Goal: Find specific page/section: Find specific page/section

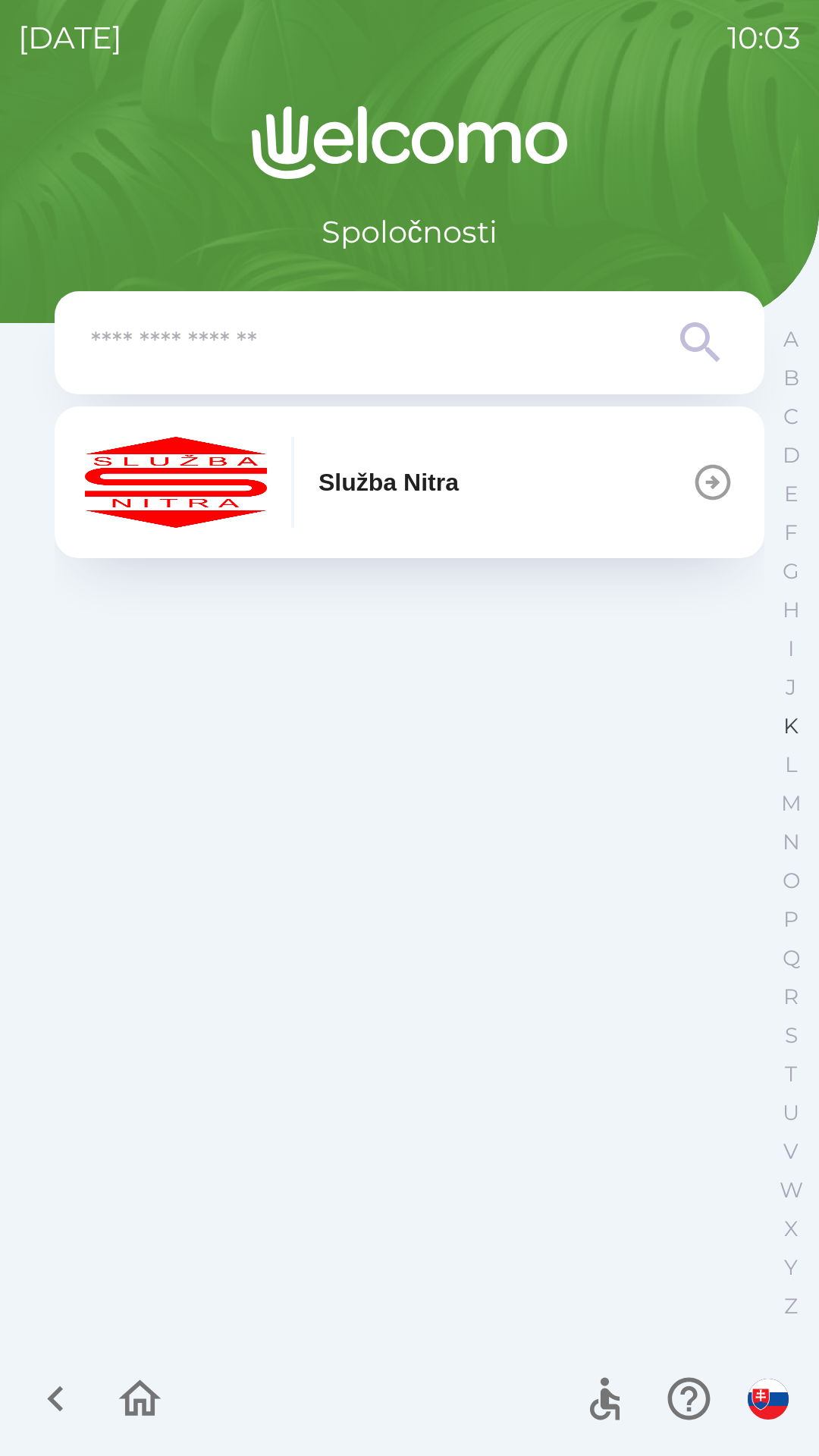
click at [787, 725] on p "K" at bounding box center [791, 726] width 15 height 26
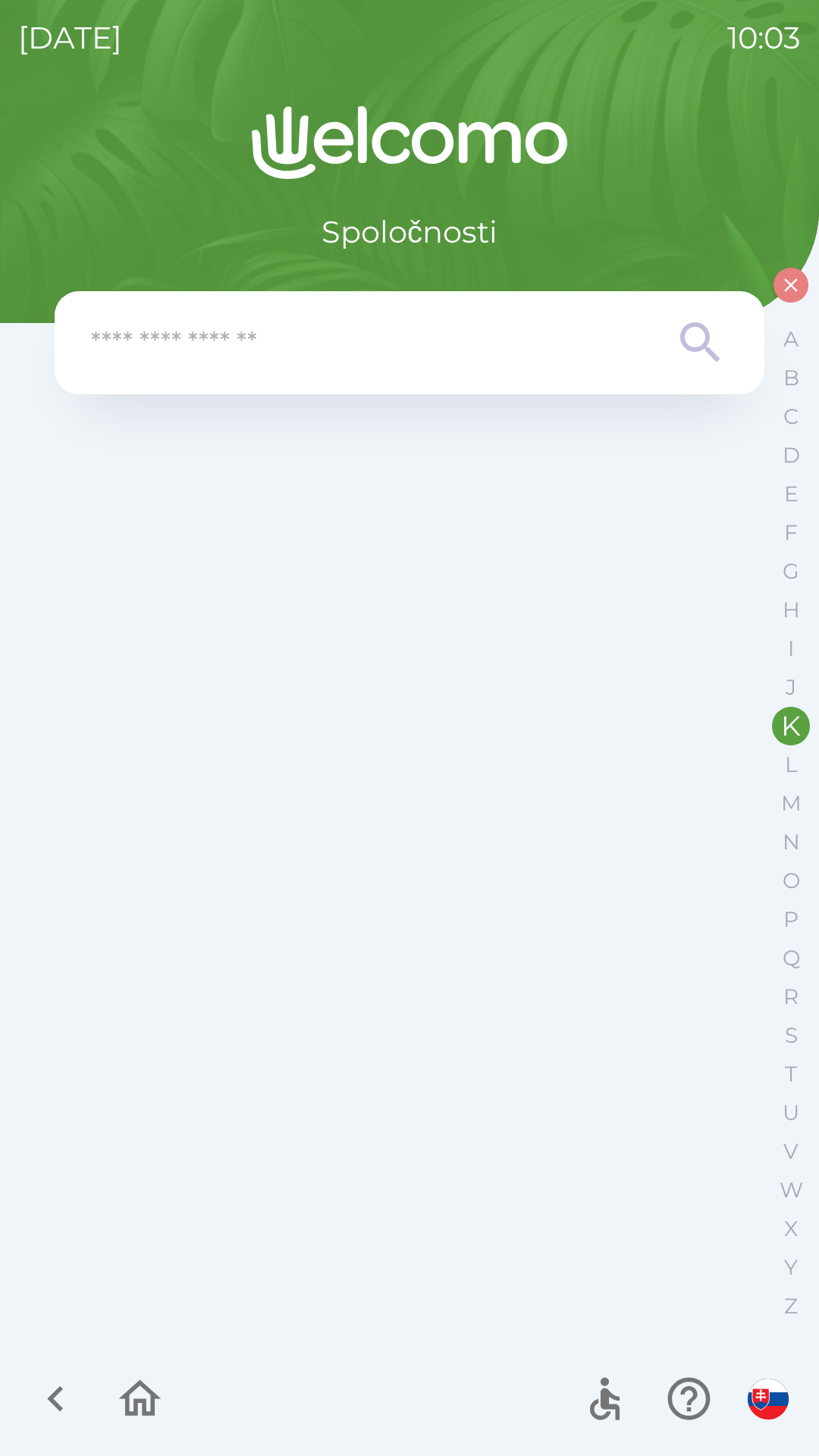
click at [785, 298] on button "button" at bounding box center [790, 285] width 35 height 35
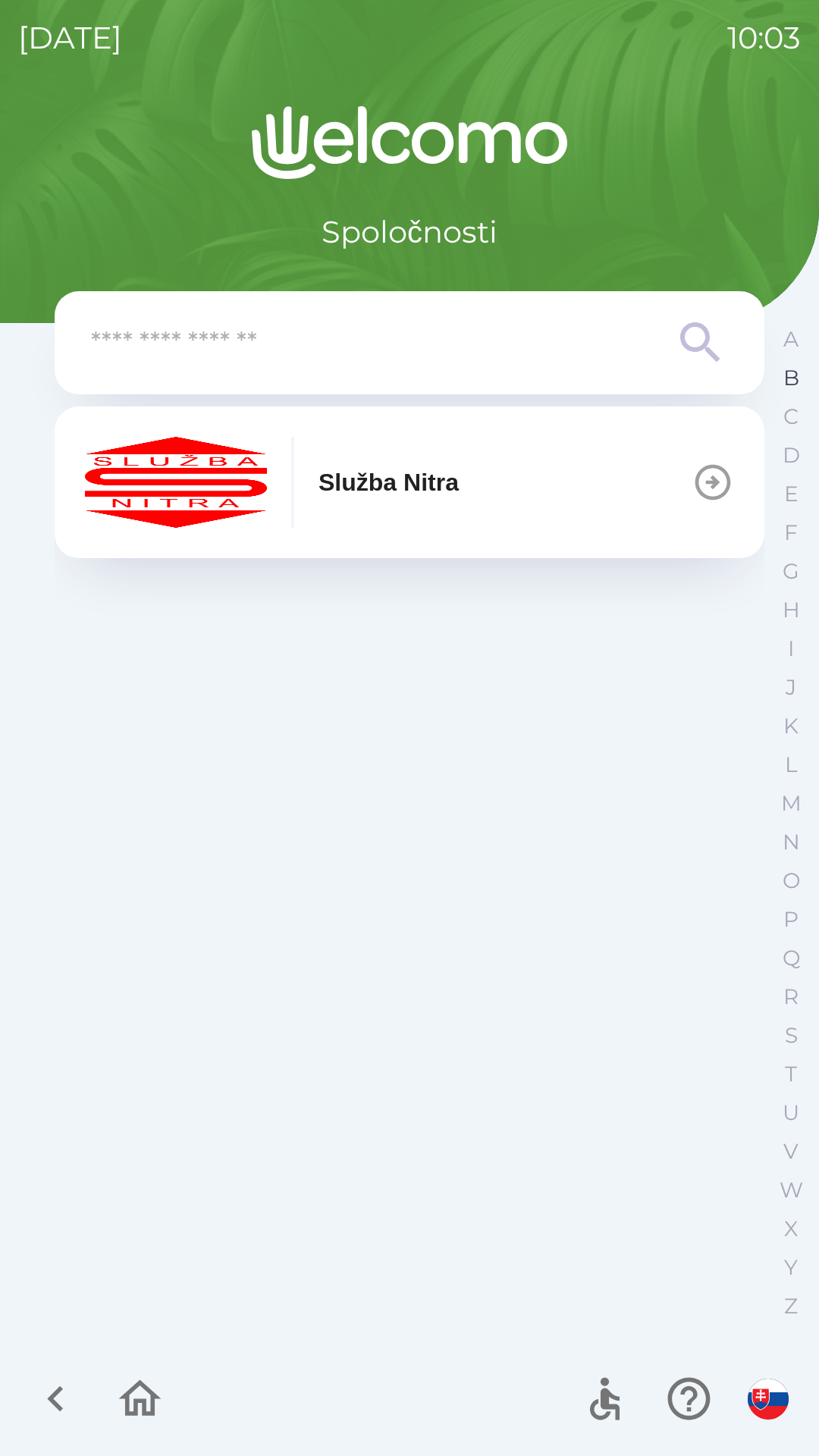
click at [788, 375] on p "B" at bounding box center [791, 378] width 16 height 26
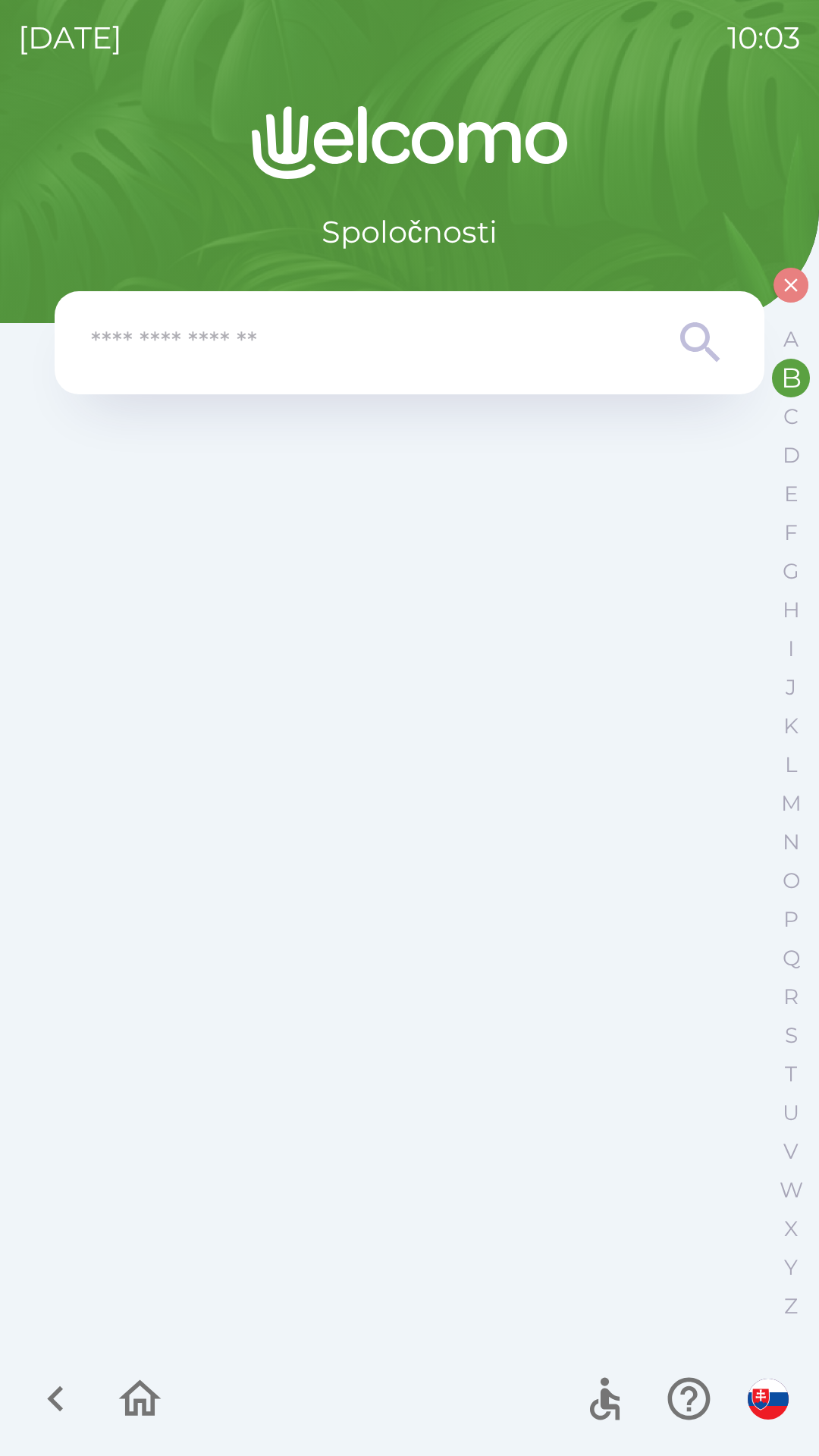
click at [796, 289] on icon "button" at bounding box center [791, 285] width 23 height 23
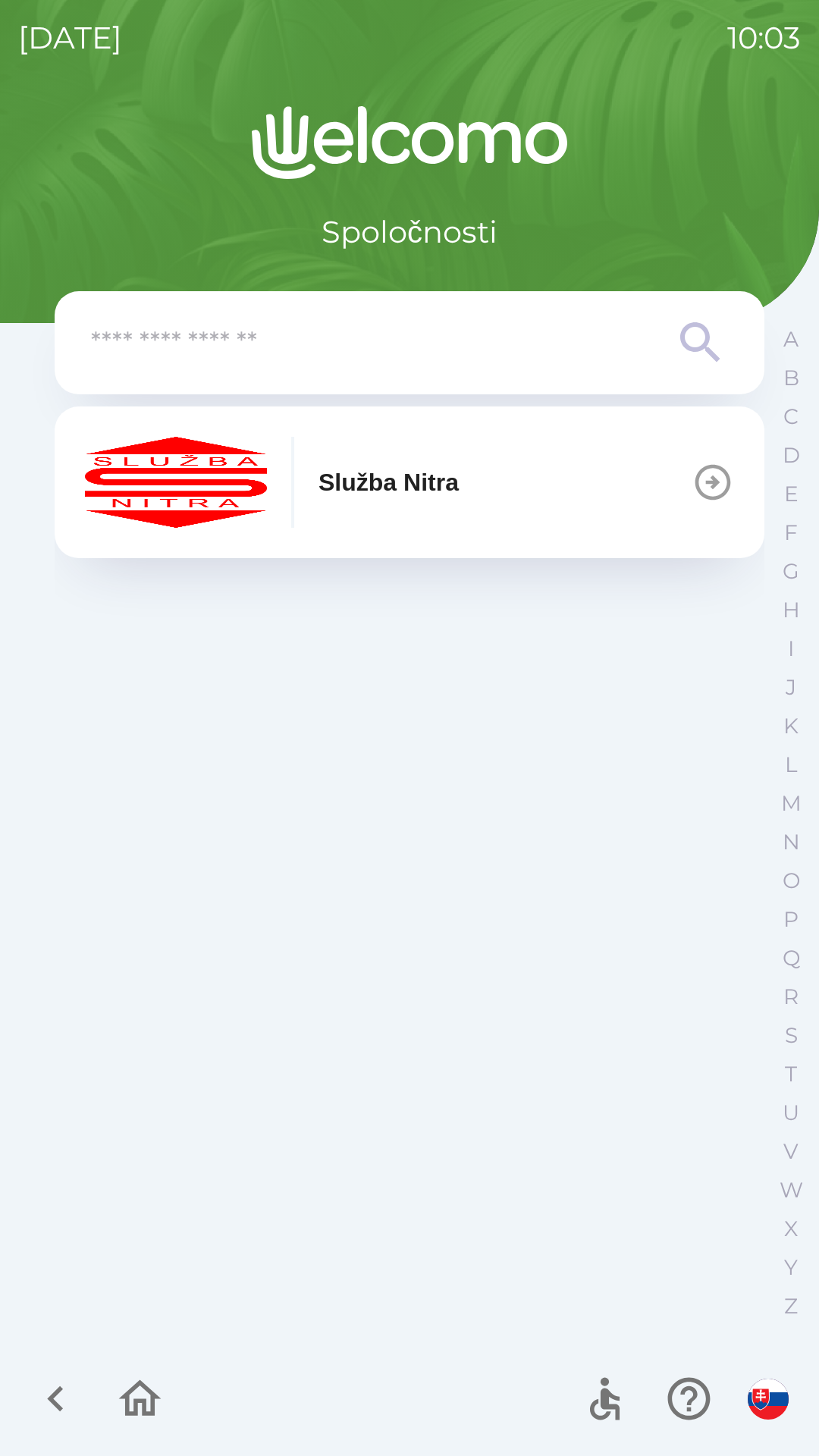
click at [381, 336] on input "text" at bounding box center [379, 343] width 576 height 41
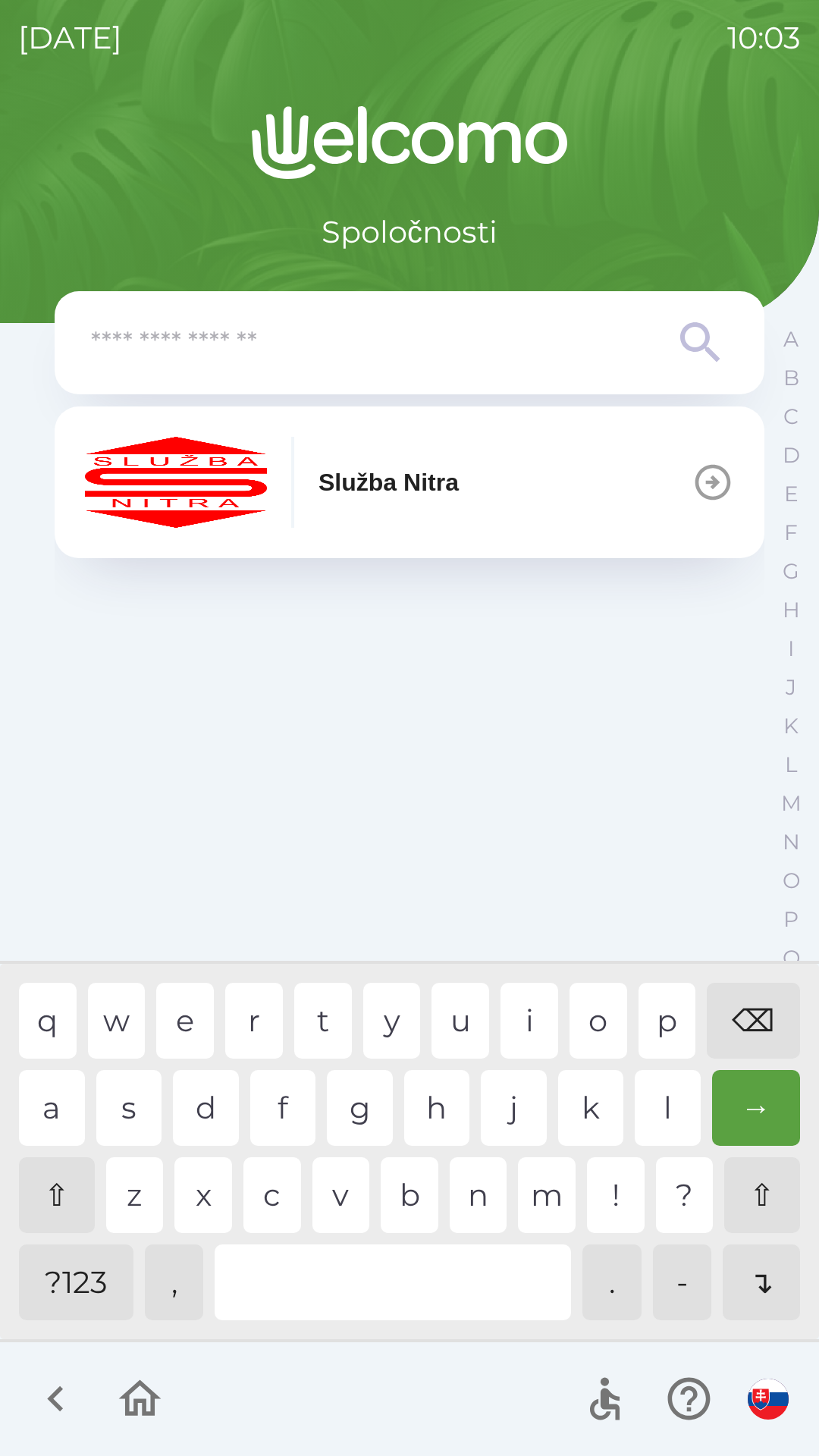
click at [544, 489] on button "Služba Nitra" at bounding box center [410, 482] width 710 height 151
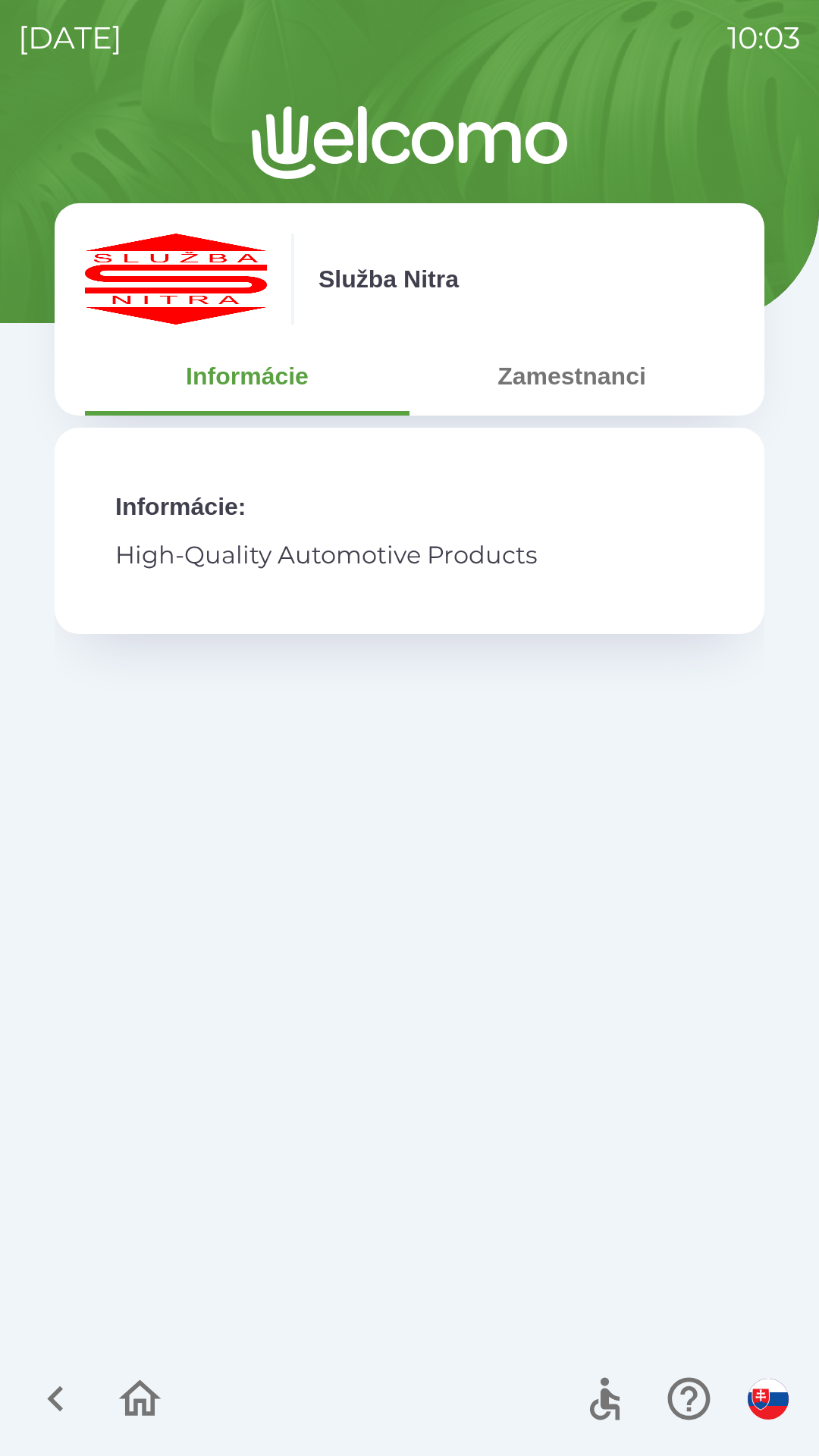
click at [604, 384] on button "Zamestnanci" at bounding box center [571, 376] width 324 height 54
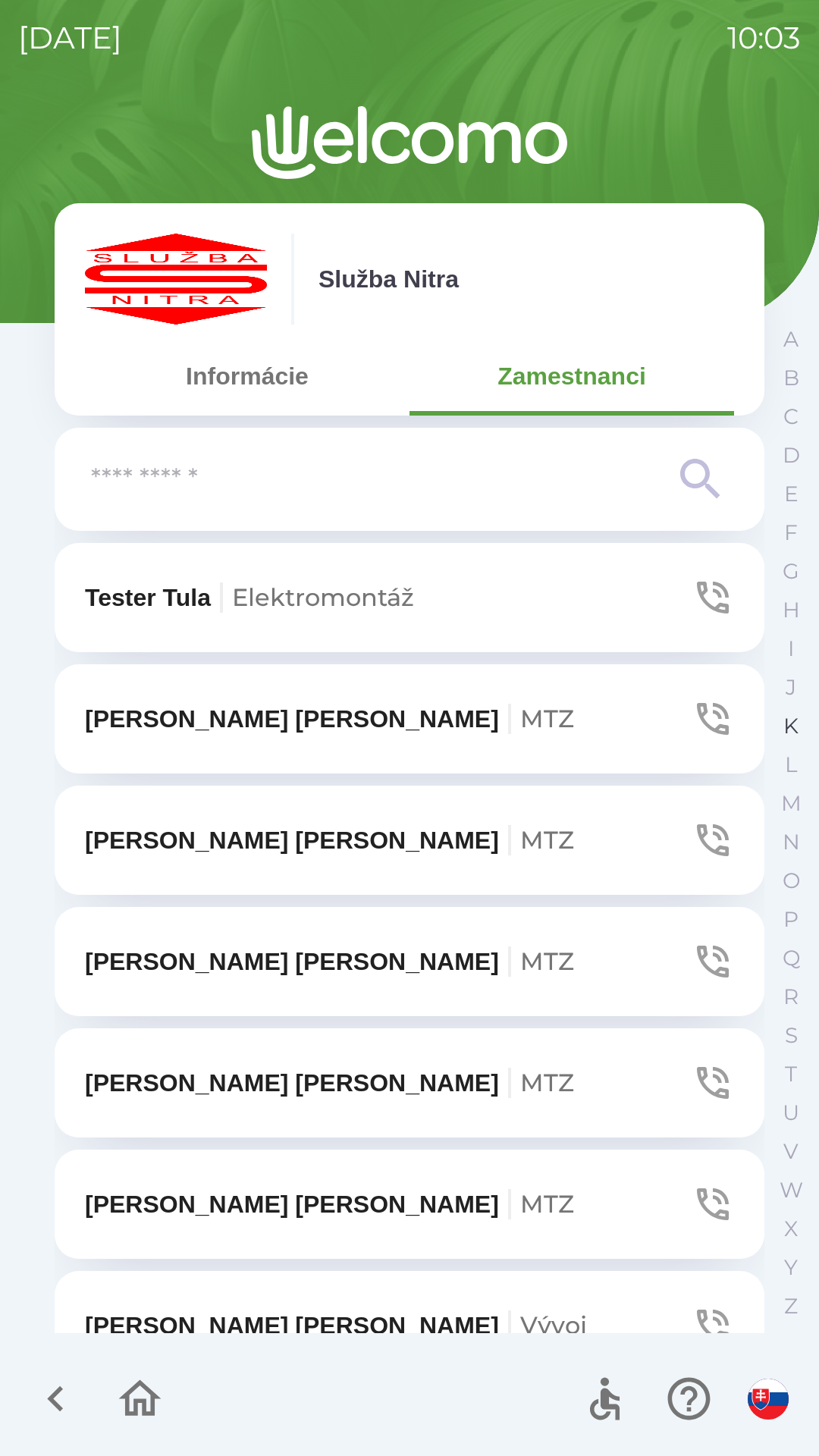
click at [787, 718] on p "K" at bounding box center [791, 726] width 15 height 26
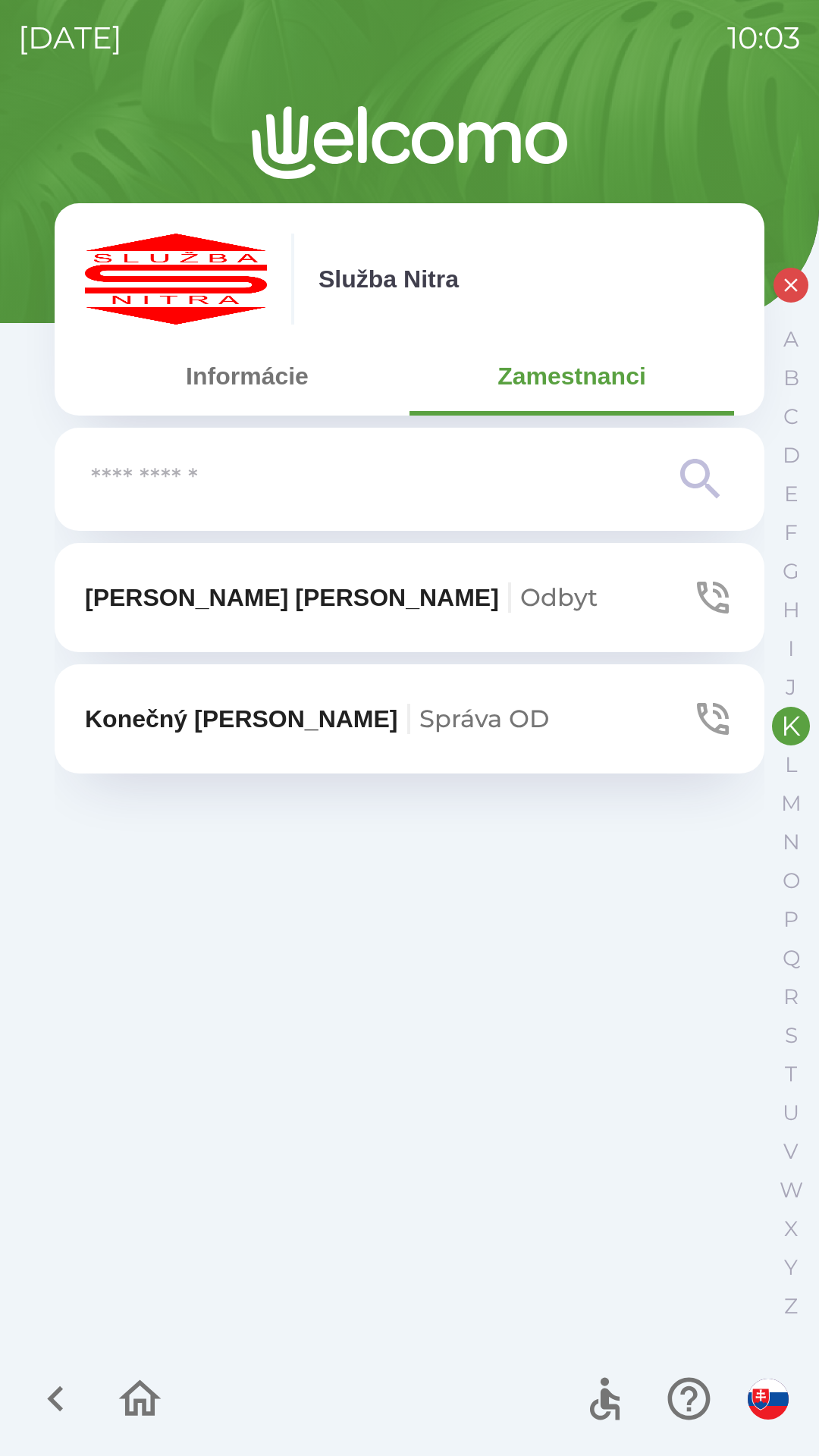
click at [707, 724] on icon "button" at bounding box center [713, 719] width 32 height 32
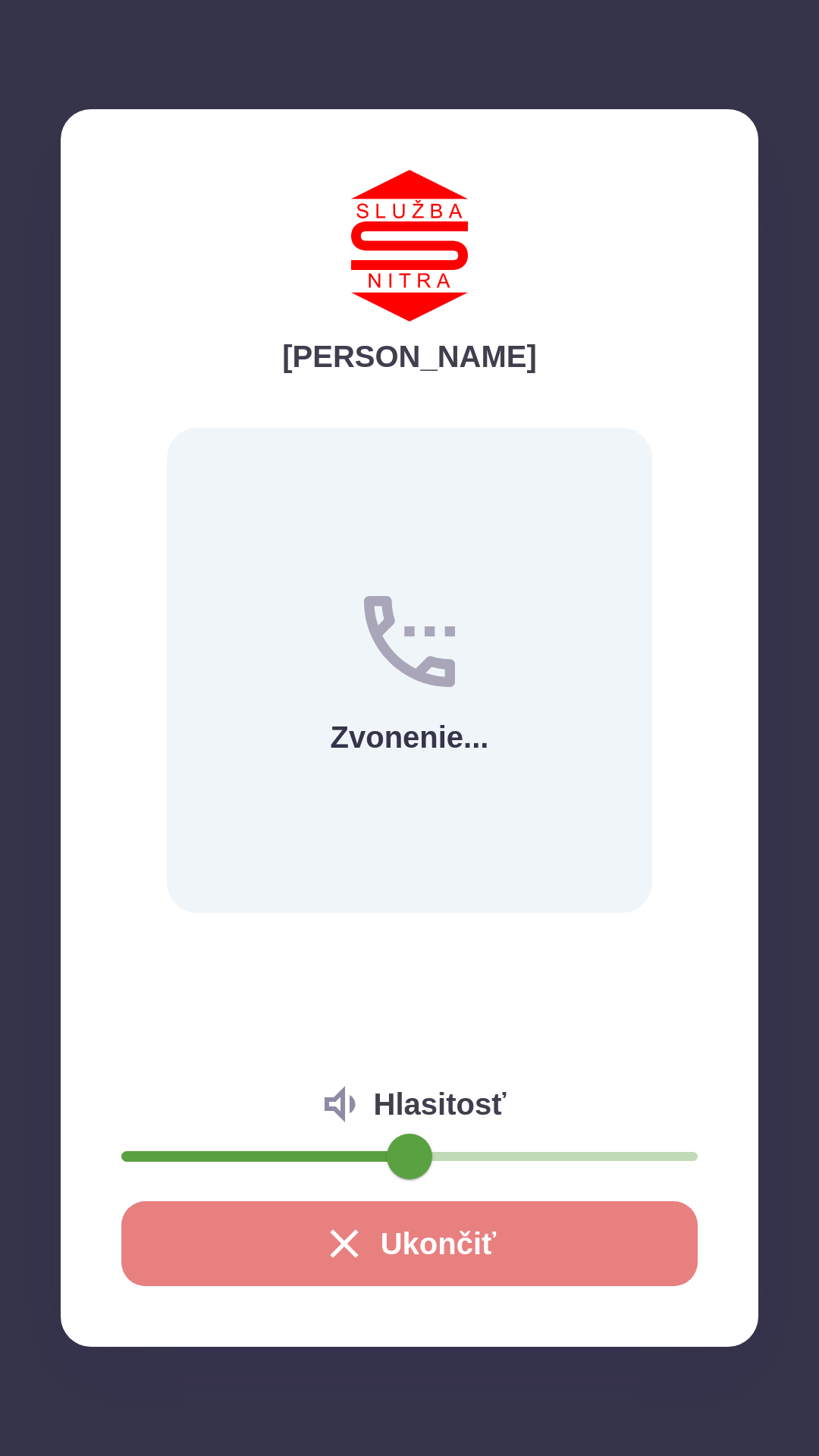
click at [416, 1244] on button "Ukončiť" at bounding box center [409, 1244] width 576 height 85
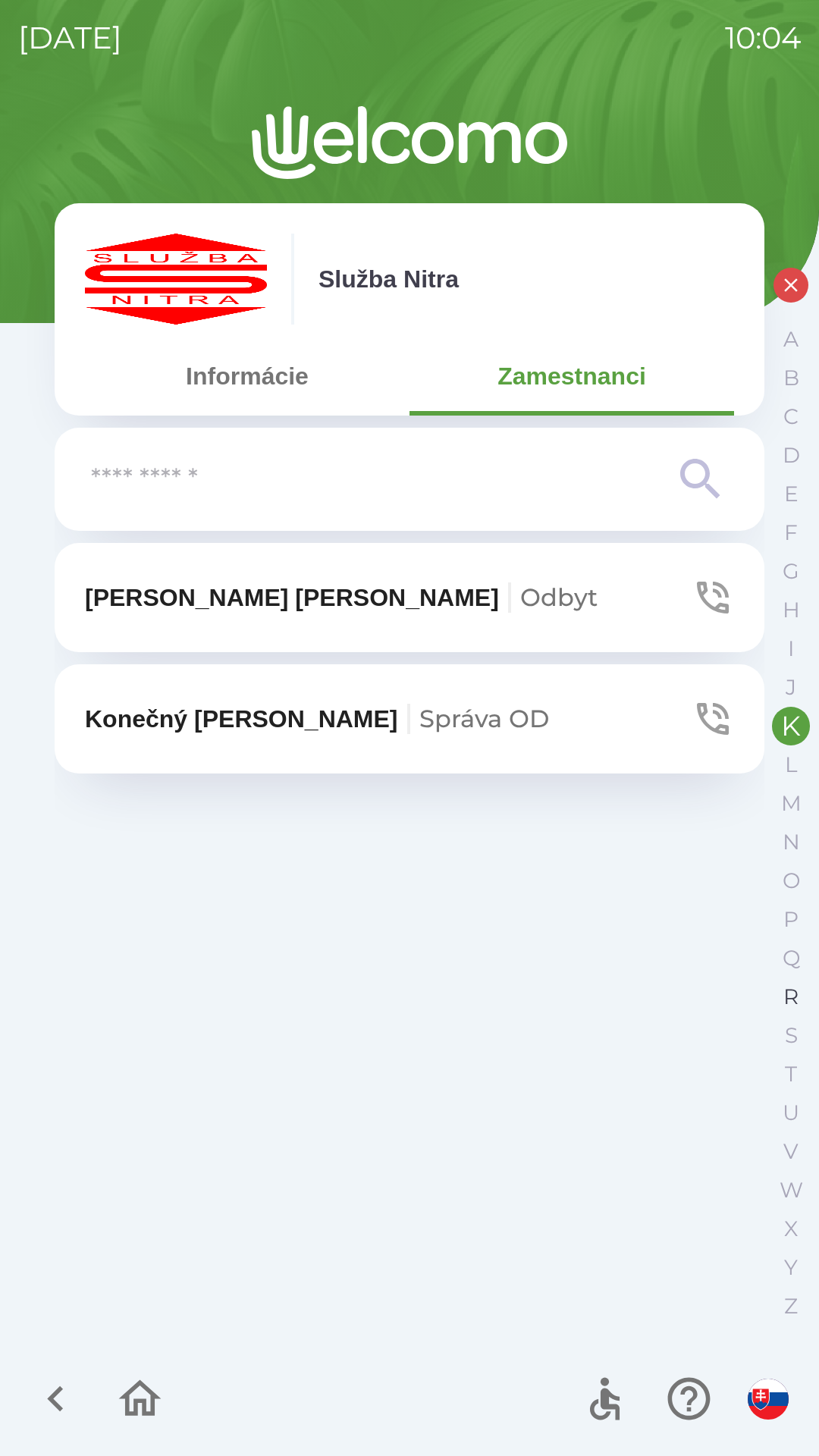
click at [796, 989] on p "R" at bounding box center [791, 997] width 15 height 26
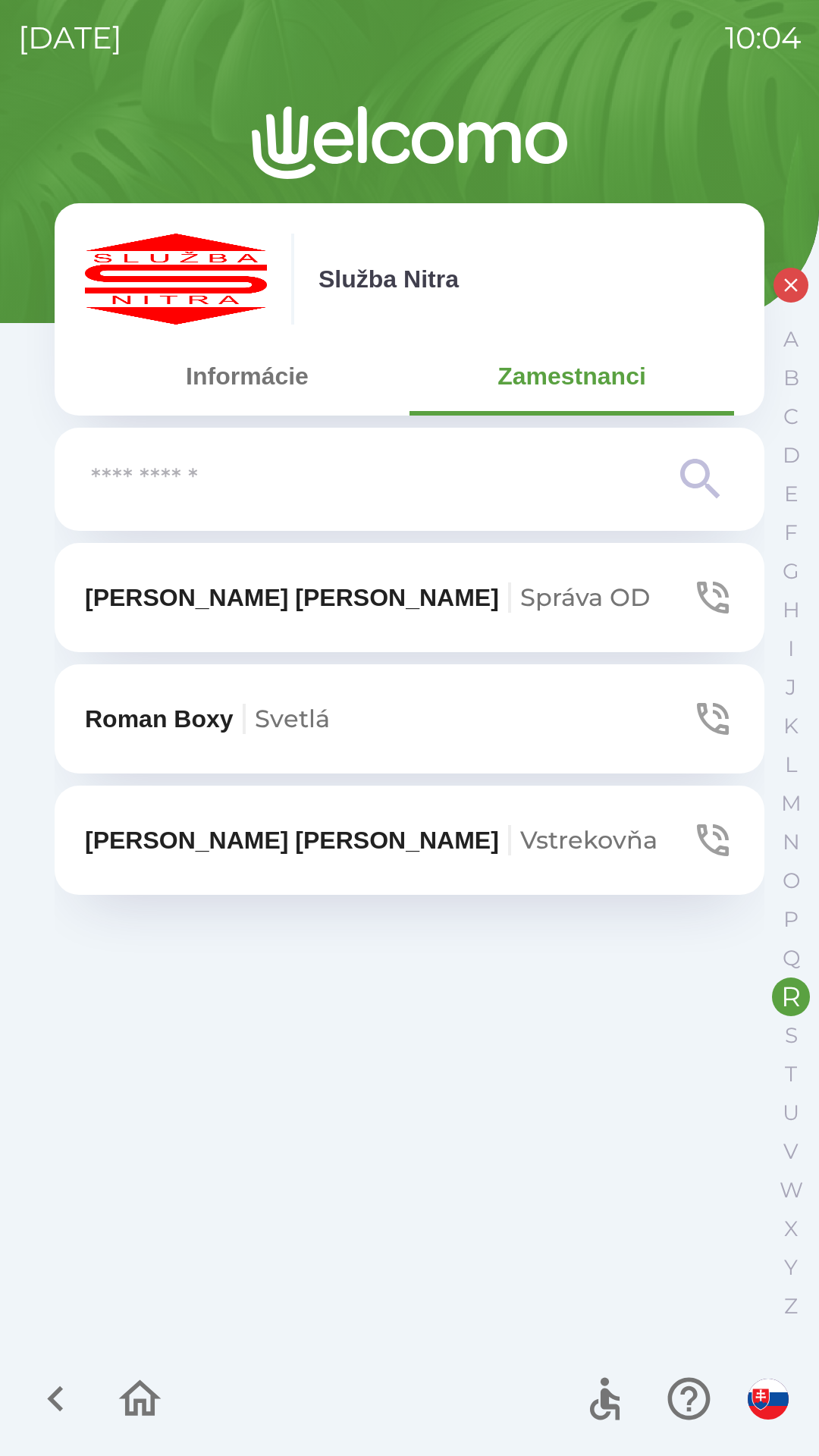
click at [604, 592] on button "[PERSON_NAME] OD" at bounding box center [410, 597] width 710 height 109
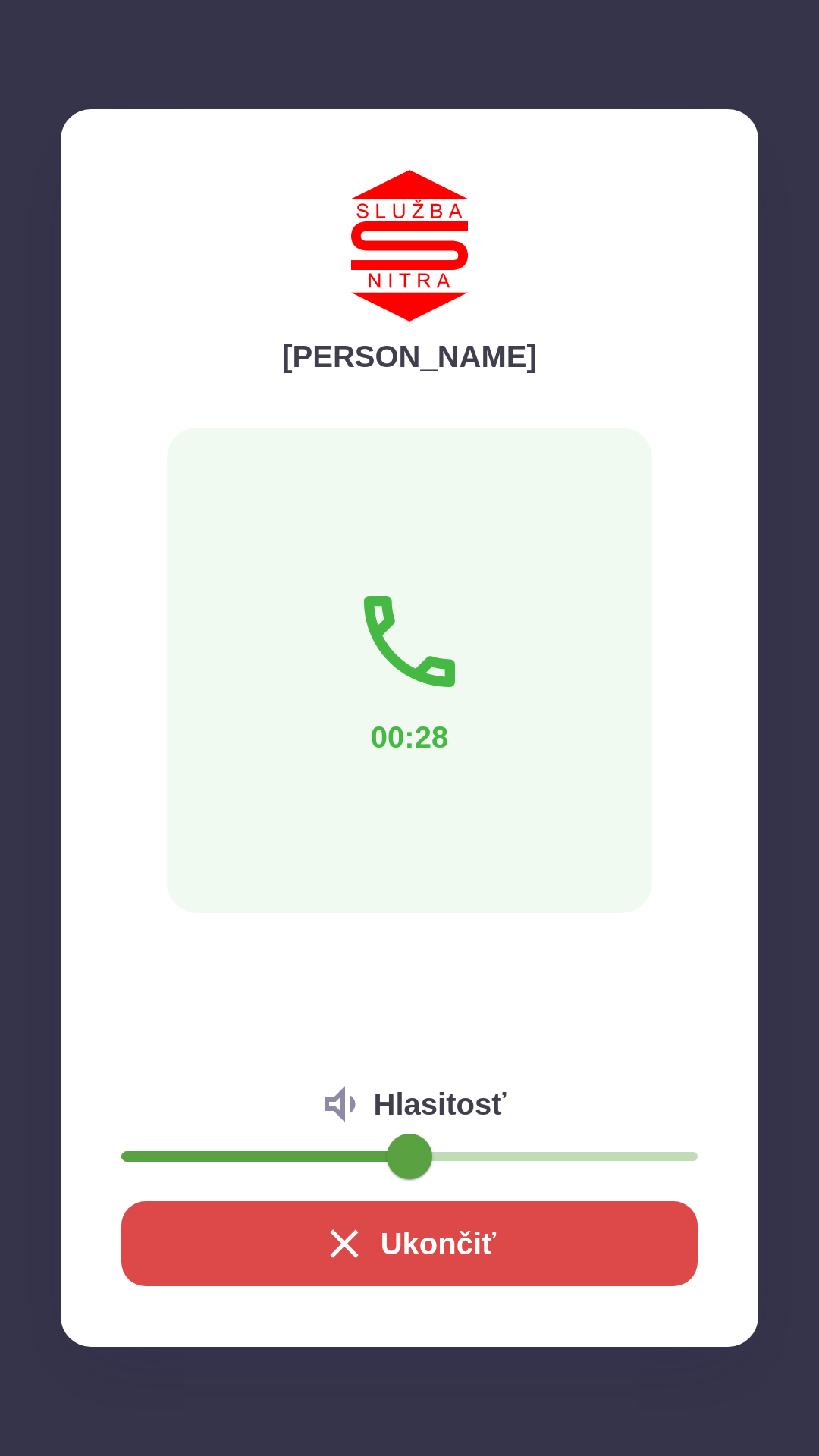
click at [399, 1249] on button "Ukončiť" at bounding box center [409, 1244] width 576 height 85
